Goal: Check status: Check status

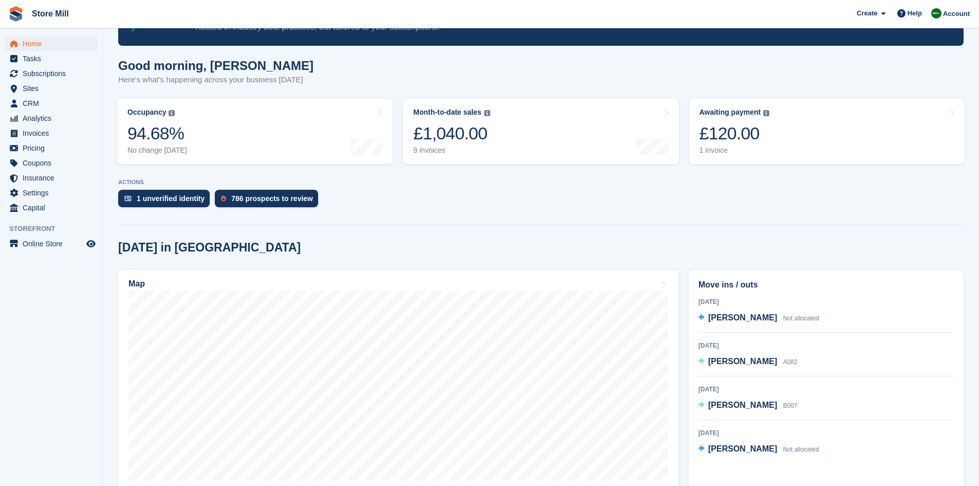
scroll to position [65, 0]
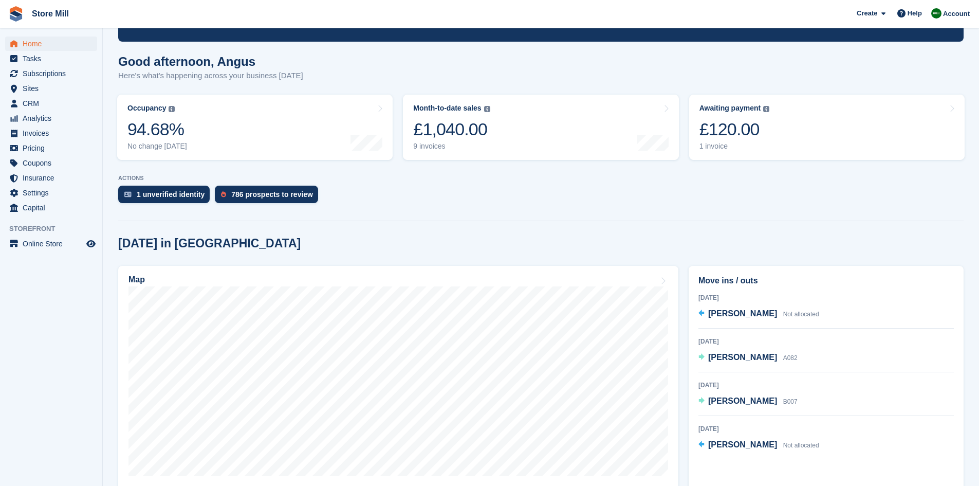
scroll to position [68, 0]
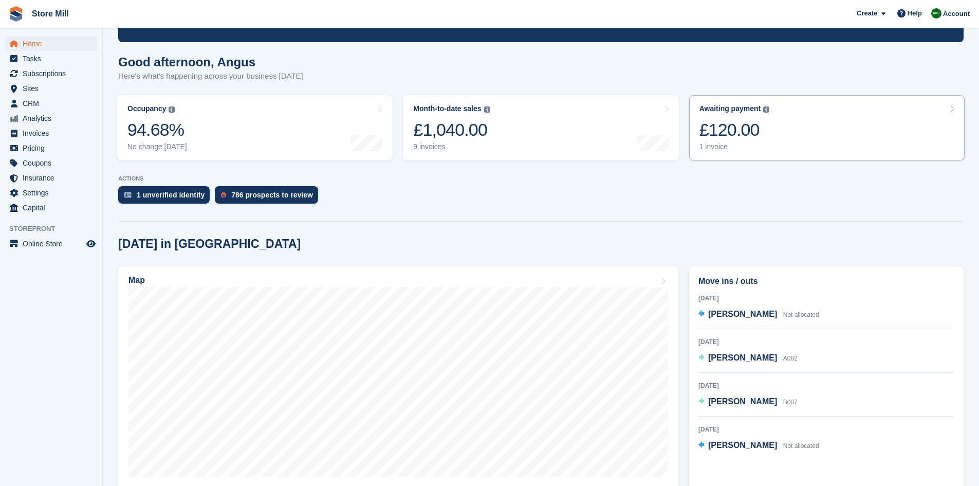
click at [769, 141] on link "Awaiting payment The total outstanding balance on all open invoices. £120.00 1 …" at bounding box center [827, 127] width 276 height 65
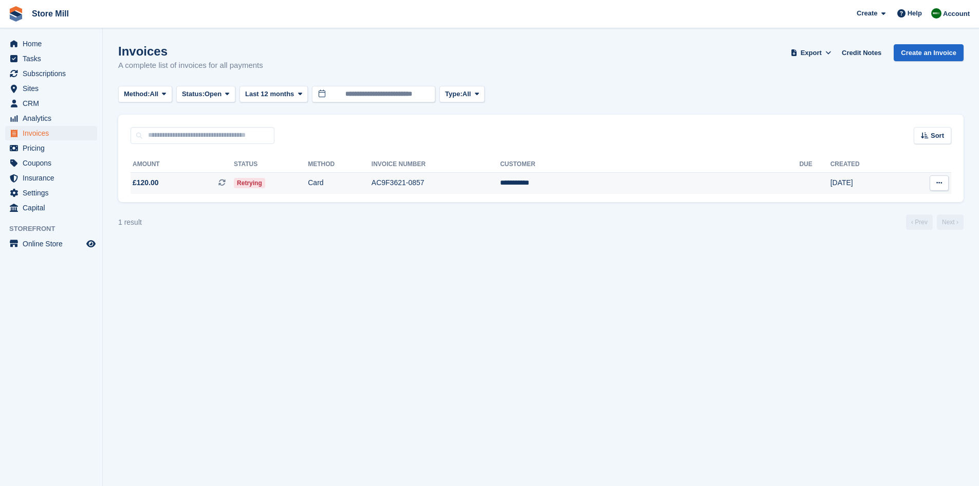
click at [308, 190] on td "Retrying" at bounding box center [271, 183] width 74 height 22
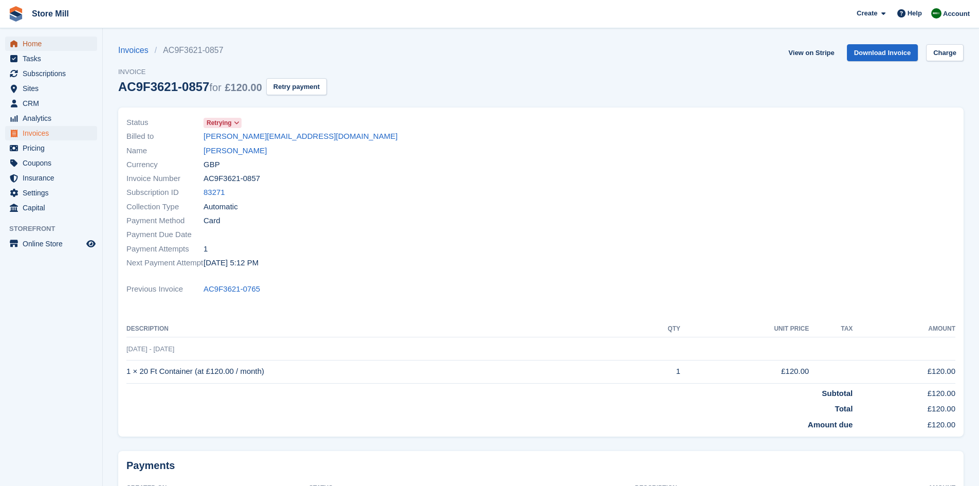
click at [39, 45] on span "Home" at bounding box center [54, 44] width 62 height 14
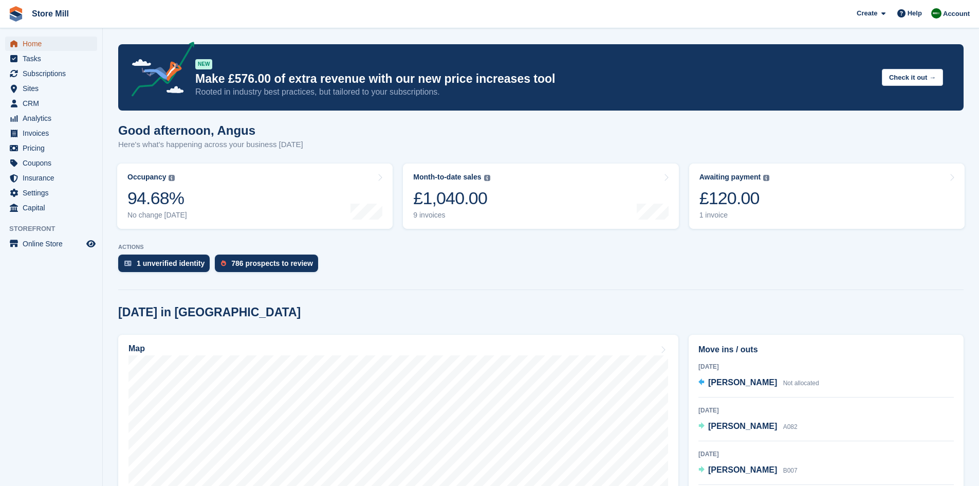
click at [39, 45] on span "Home" at bounding box center [54, 44] width 62 height 14
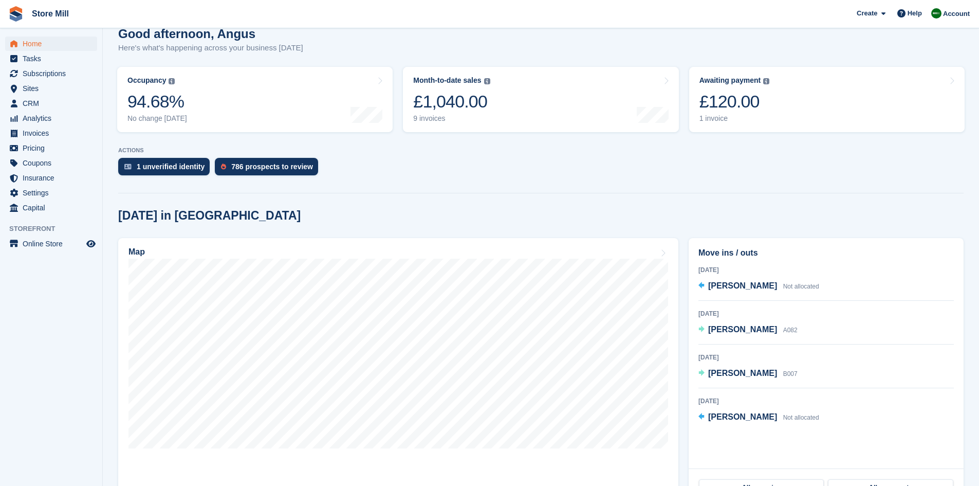
scroll to position [98, 0]
